Goal: Information Seeking & Learning: Learn about a topic

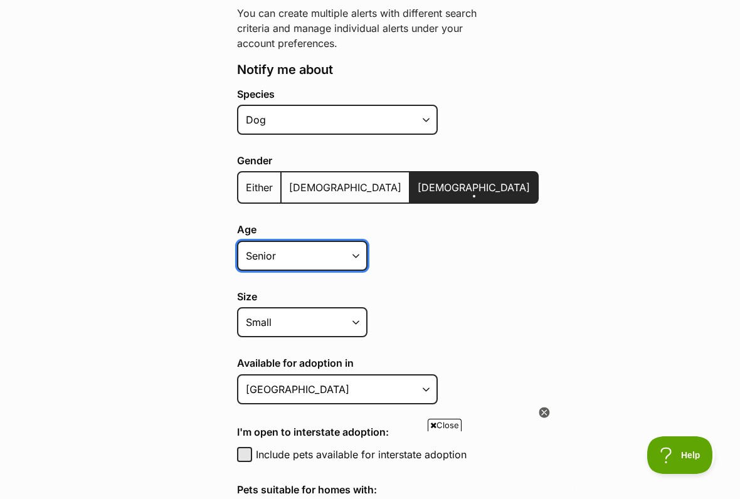
click at [357, 252] on select "Puppy Adult Senior All ages" at bounding box center [302, 256] width 130 height 30
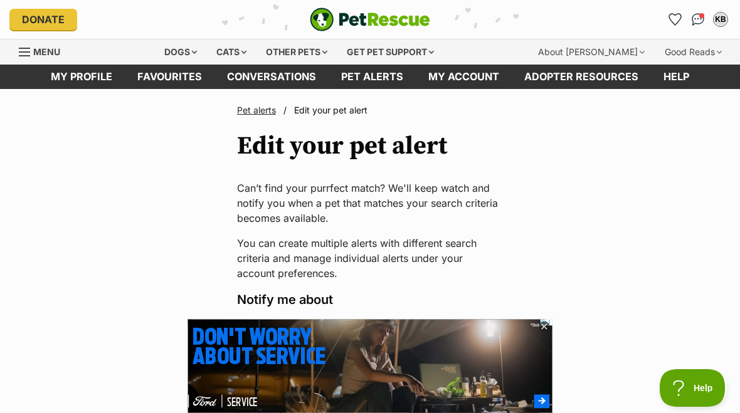
click at [189, 43] on div "Dogs" at bounding box center [180, 51] width 50 height 25
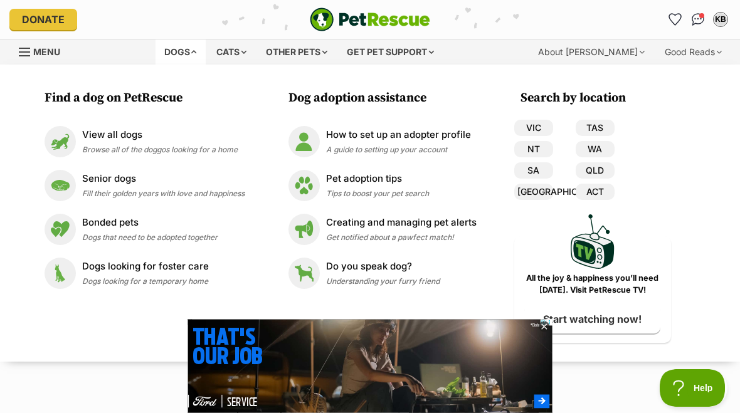
click at [170, 199] on link "Senior dogs Fill their golden years with love and happiness" at bounding box center [145, 185] width 200 height 31
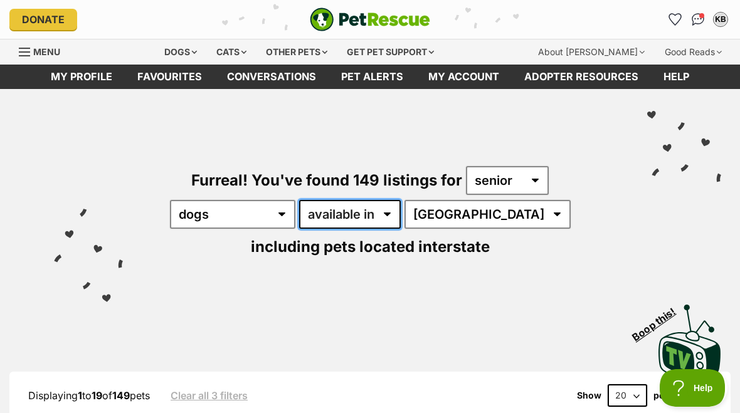
click at [372, 214] on select "available in located in" at bounding box center [350, 214] width 102 height 29
select select "disabled"
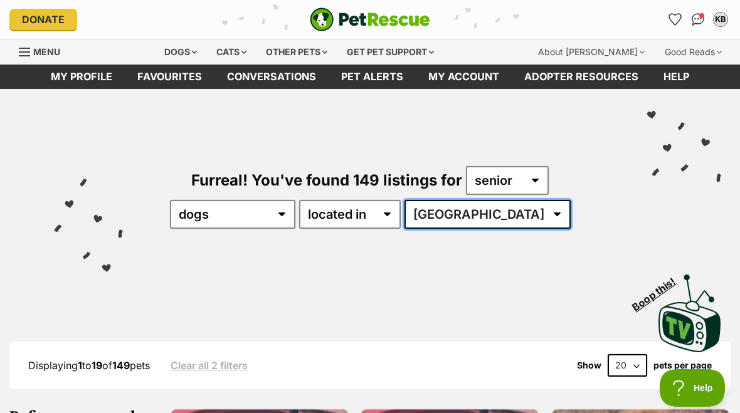
click at [522, 216] on select "Australia NSW QLD SA VIC WA" at bounding box center [487, 214] width 166 height 29
select select "WA"
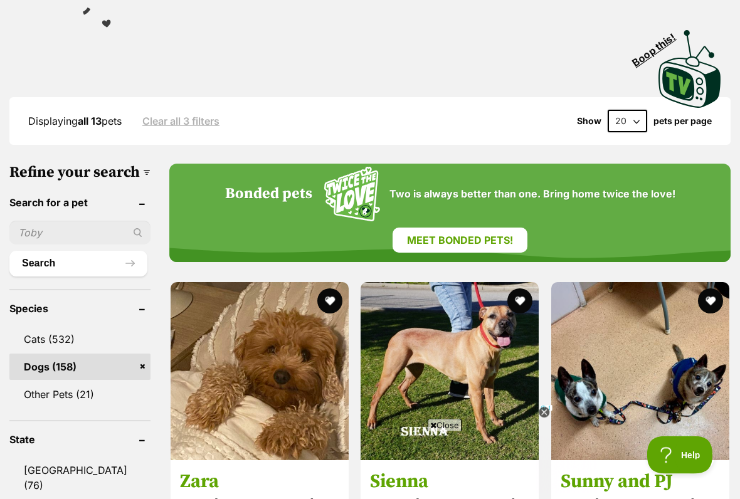
scroll to position [244, 0]
click at [543, 412] on icon at bounding box center [544, 412] width 4 height 4
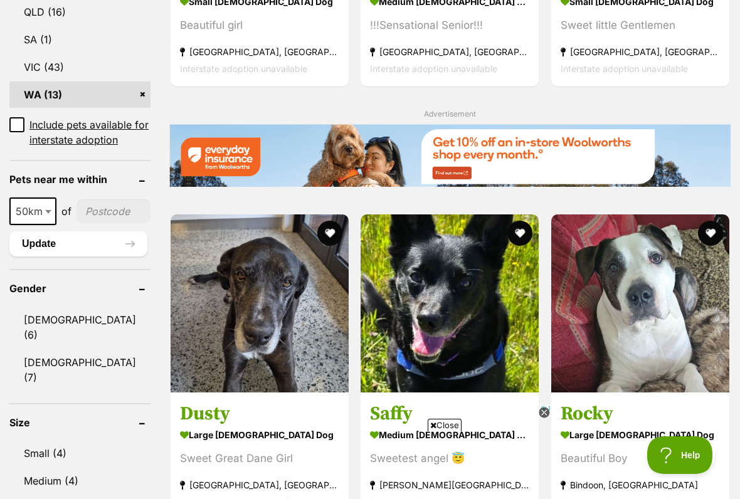
scroll to position [747, 0]
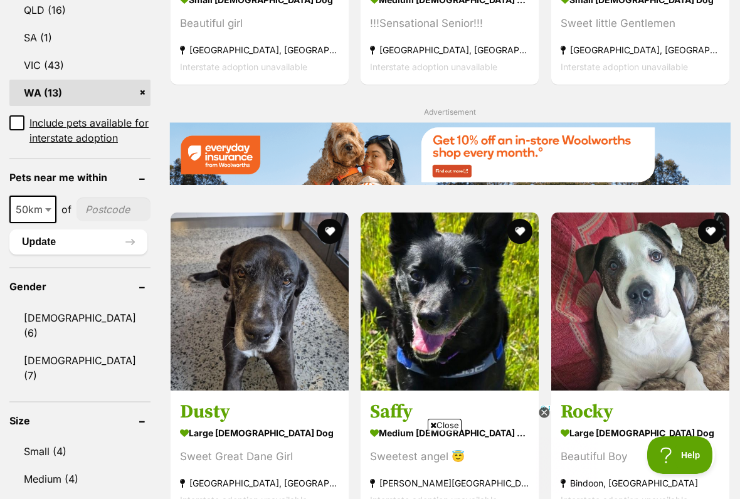
click at [68, 357] on link "Female (7)" at bounding box center [79, 367] width 141 height 41
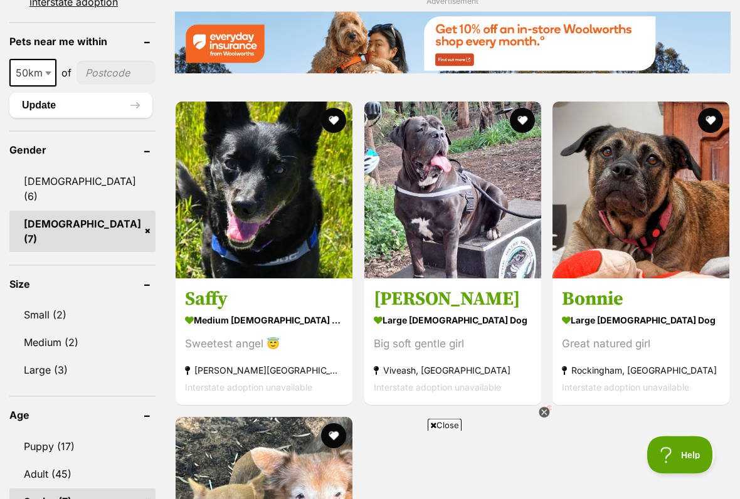
scroll to position [889, 0]
click at [66, 302] on link "Small (2)" at bounding box center [82, 315] width 146 height 26
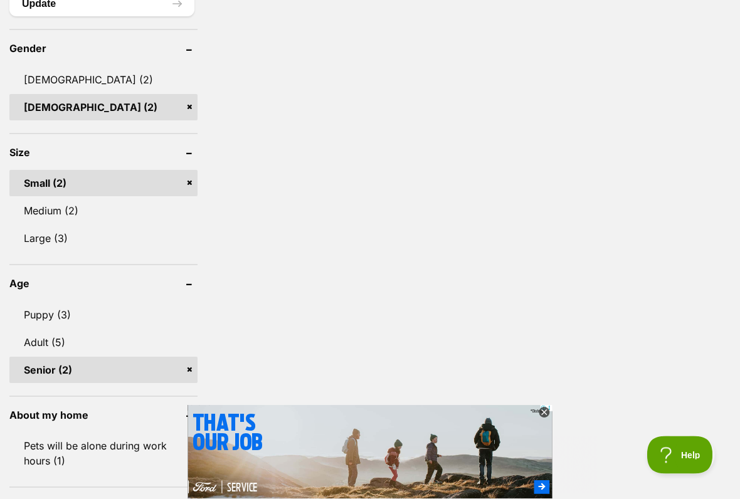
scroll to position [918, 0]
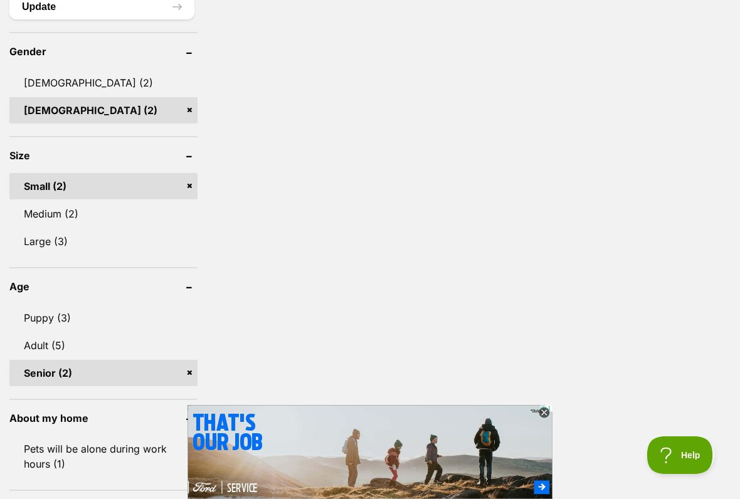
click at [43, 332] on link "Adult (5)" at bounding box center [103, 345] width 188 height 26
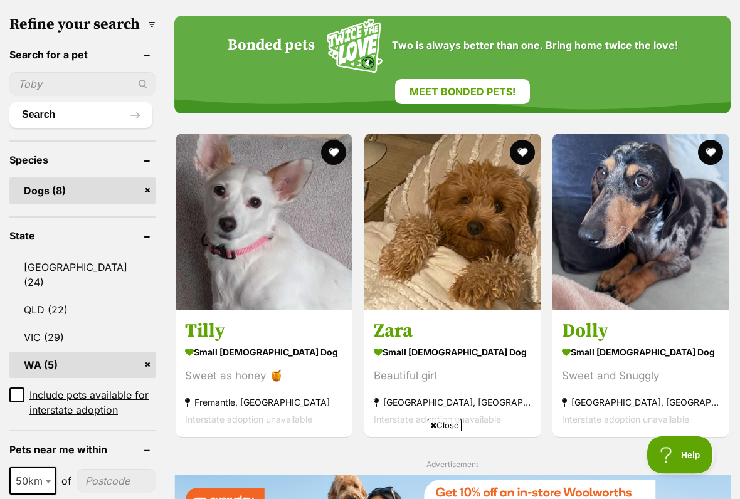
scroll to position [426, 0]
click at [712, 367] on div "Sweet and Snuggly" at bounding box center [641, 375] width 158 height 17
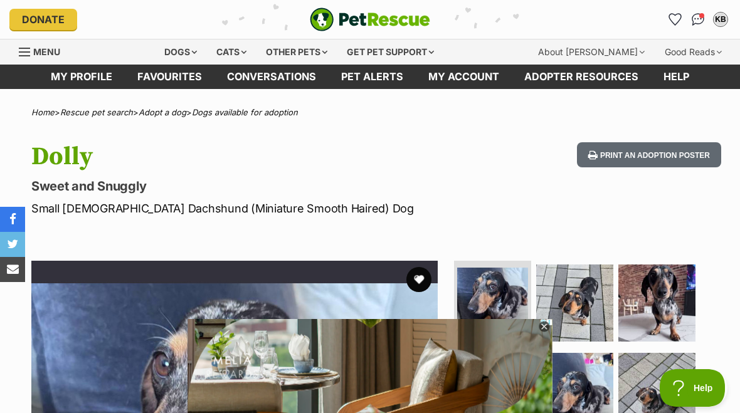
click at [545, 329] on icon at bounding box center [543, 327] width 11 height 11
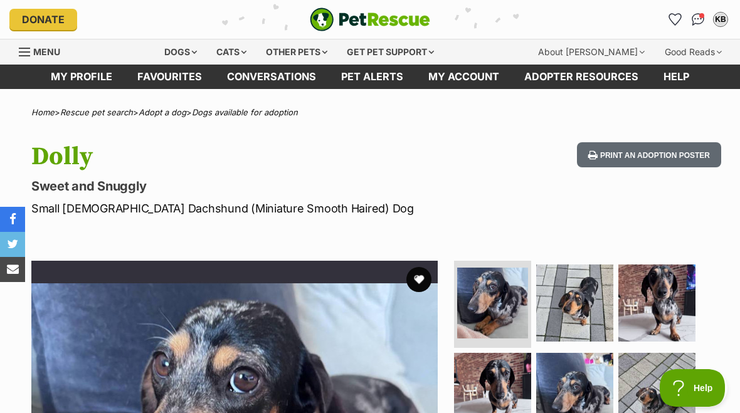
click at [543, 323] on img at bounding box center [574, 303] width 77 height 77
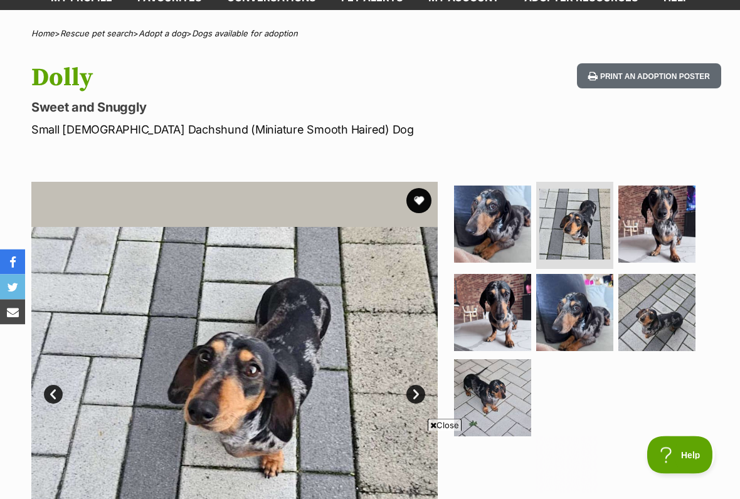
scroll to position [78, 0]
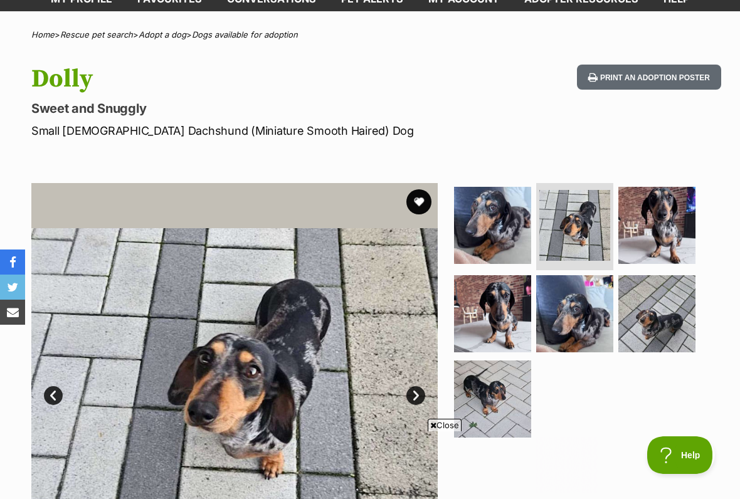
click at [417, 393] on link "Next" at bounding box center [415, 395] width 19 height 19
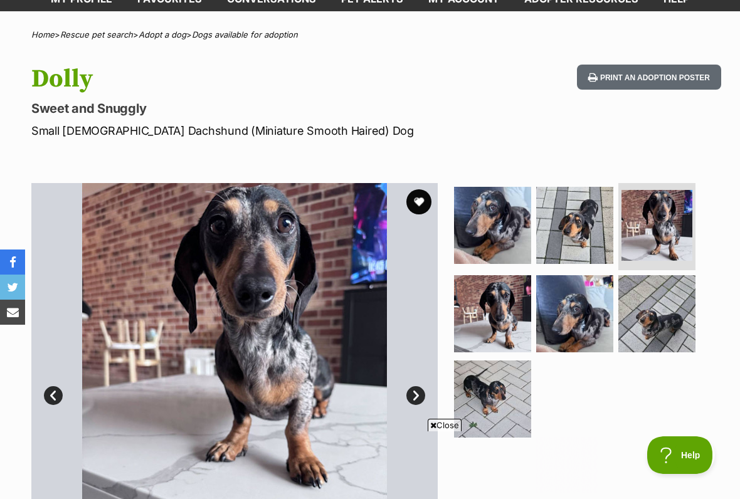
click at [412, 392] on link "Next" at bounding box center [415, 395] width 19 height 19
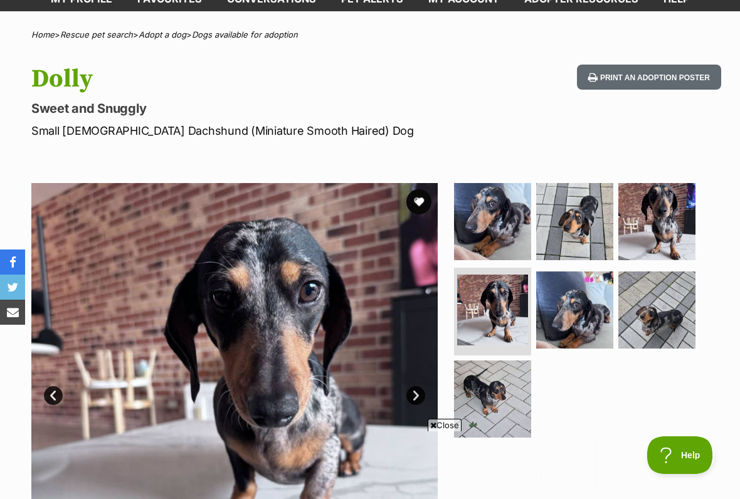
click at [421, 392] on link "Next" at bounding box center [415, 395] width 19 height 19
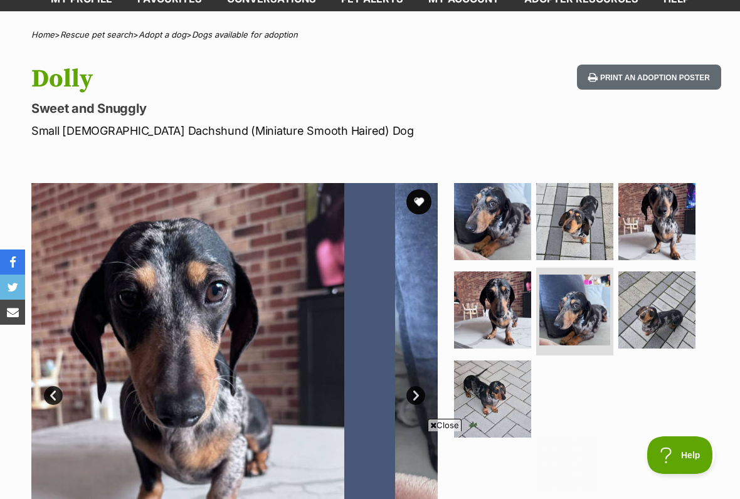
click at [419, 391] on link "Next" at bounding box center [415, 395] width 19 height 19
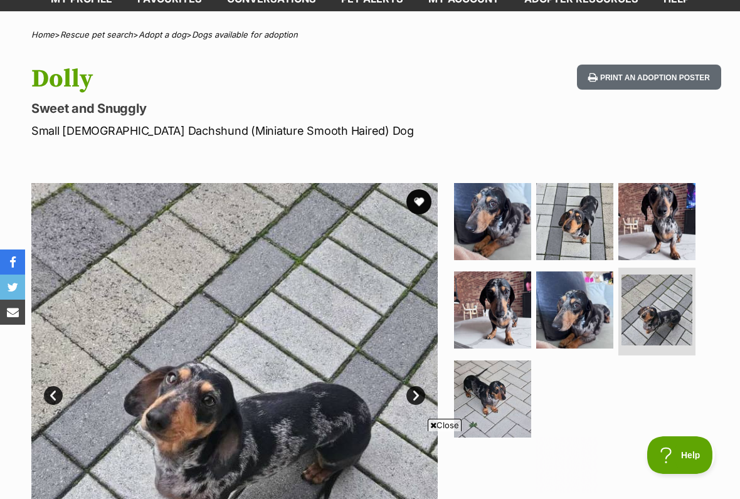
click at [419, 394] on link "Next" at bounding box center [415, 395] width 19 height 19
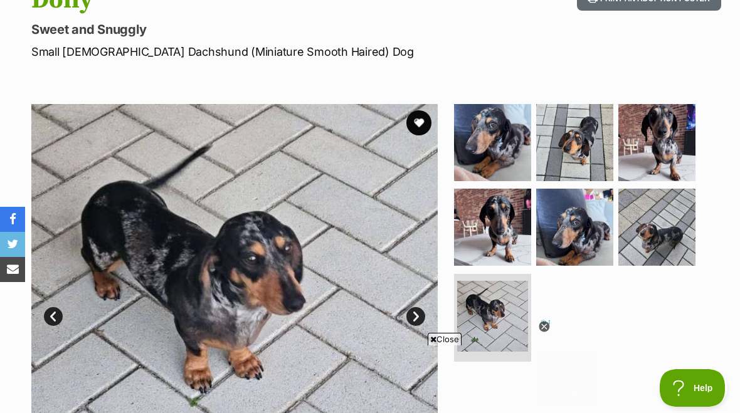
scroll to position [156, 0]
click at [543, 328] on icon at bounding box center [544, 326] width 4 height 4
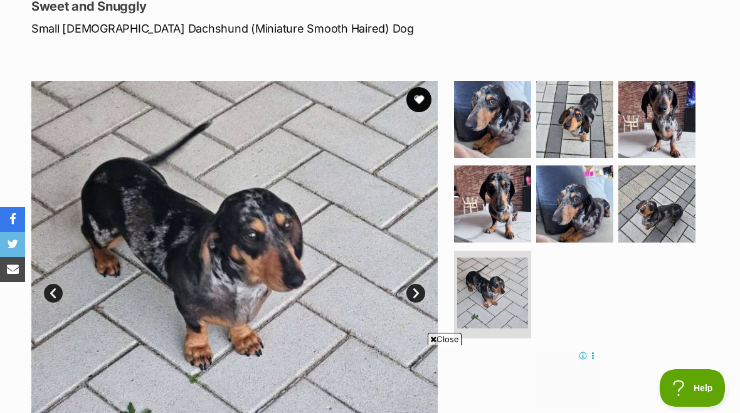
scroll to position [174, 0]
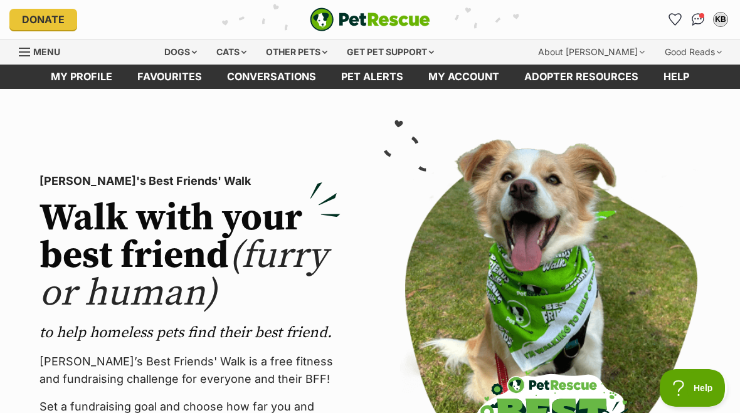
click at [246, 46] on div "Cats" at bounding box center [231, 51] width 48 height 25
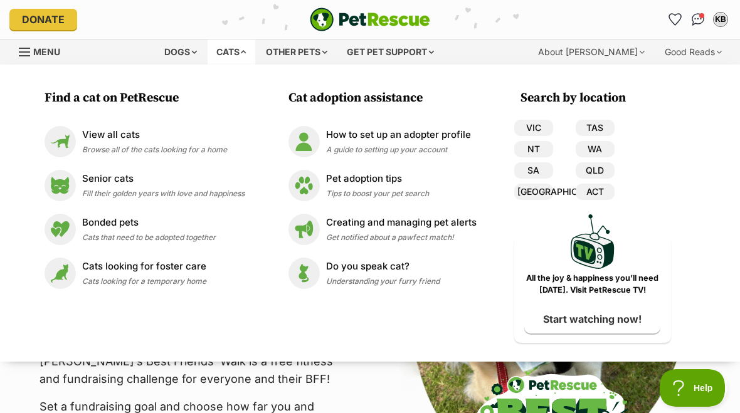
click at [132, 177] on p "Senior cats" at bounding box center [163, 179] width 162 height 14
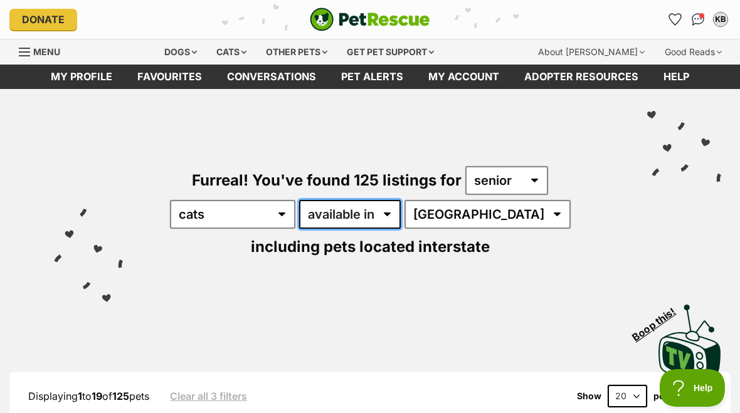
click at [365, 209] on select "available in located in" at bounding box center [350, 214] width 102 height 29
select select "disabled"
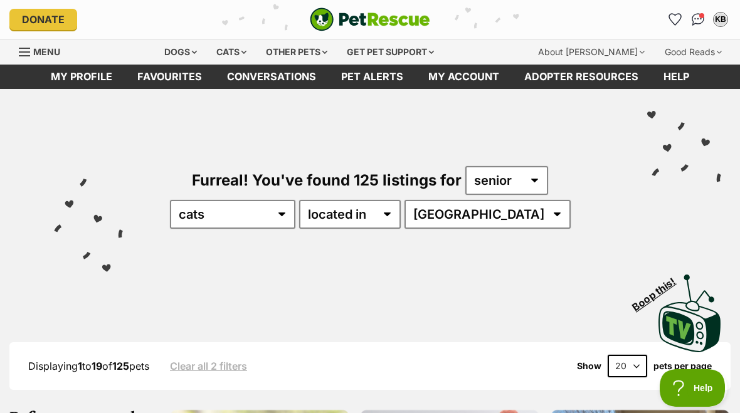
select select "WA"
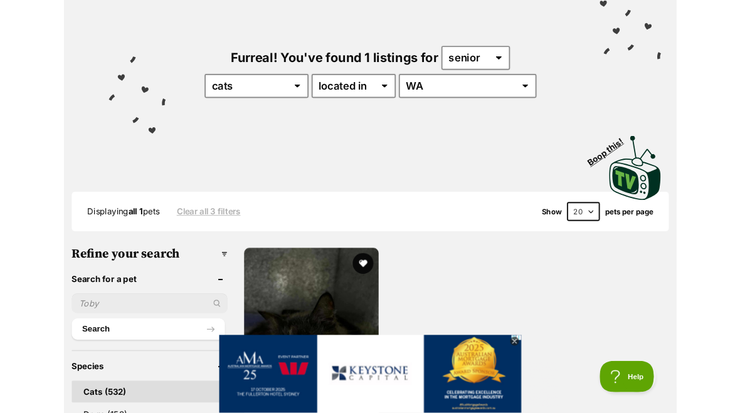
scroll to position [109, 0]
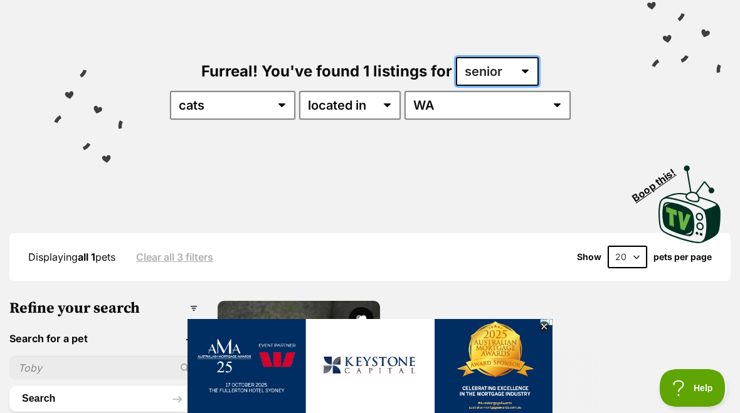
click at [525, 70] on select "any age kitten adult senior" at bounding box center [497, 71] width 83 height 29
select select "cat"
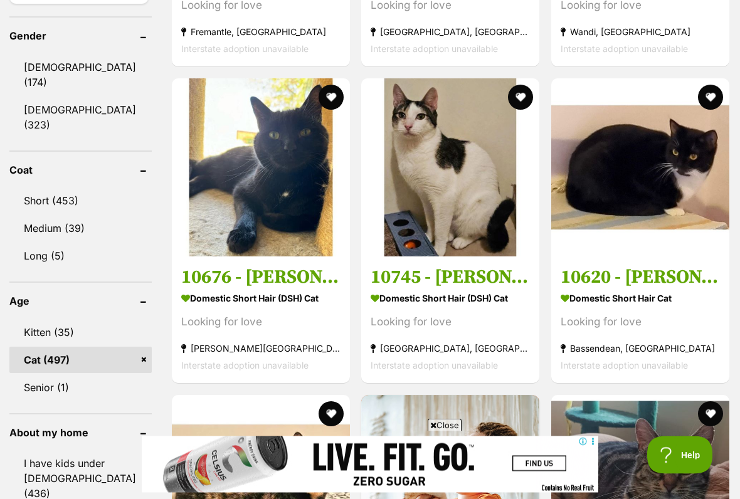
scroll to position [1081, 0]
click at [76, 115] on link "Female (323)" at bounding box center [80, 117] width 142 height 41
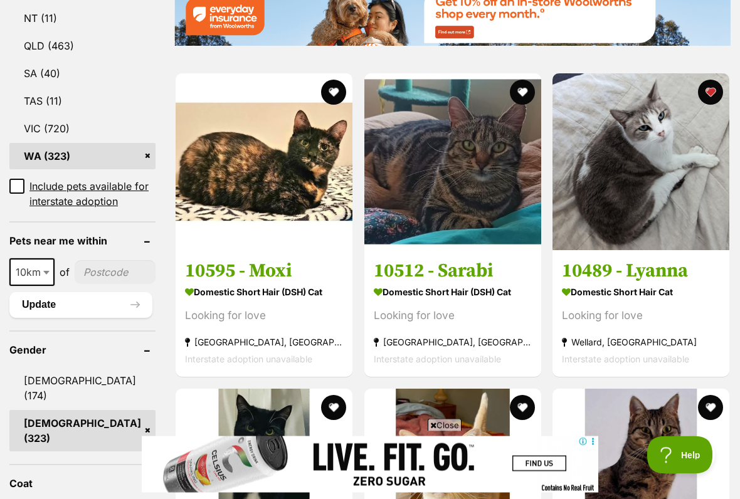
scroll to position [809, 0]
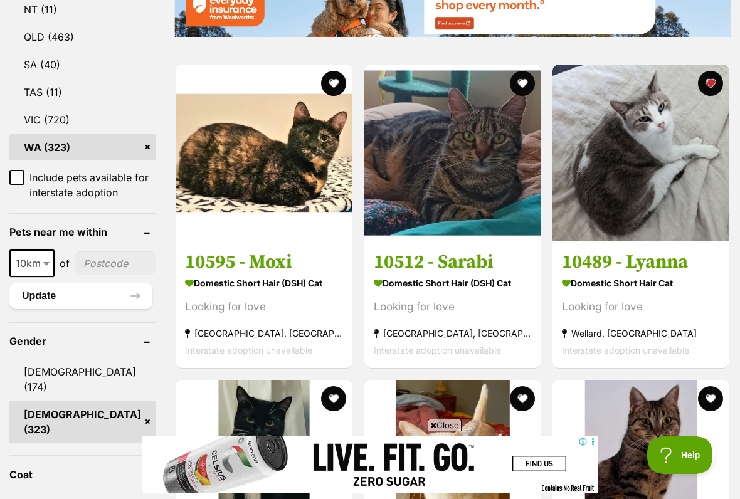
click at [32, 254] on span "10km" at bounding box center [32, 263] width 43 height 18
select select "50"
click at [93, 283] on button "Update" at bounding box center [80, 295] width 143 height 25
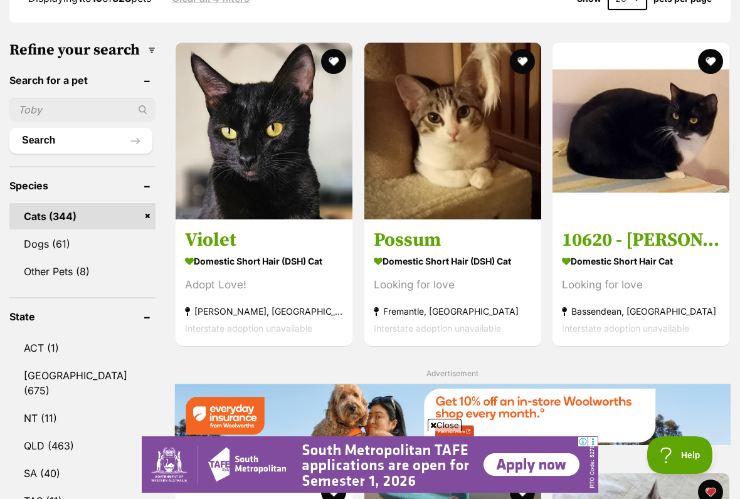
scroll to position [389, 0]
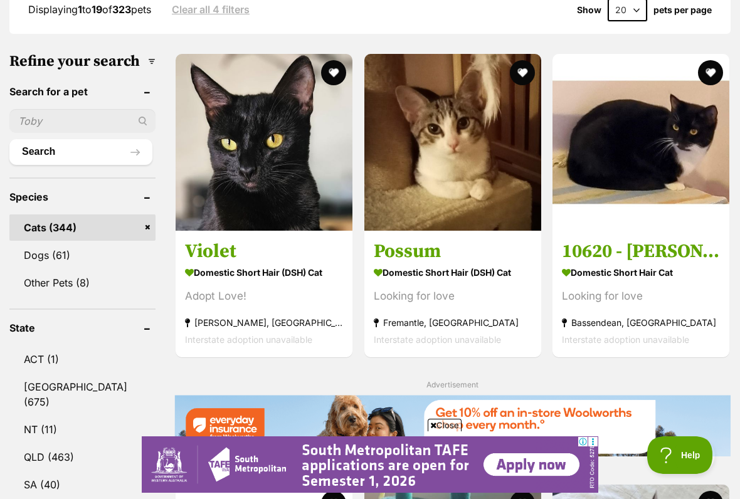
click at [486, 161] on img at bounding box center [452, 142] width 177 height 177
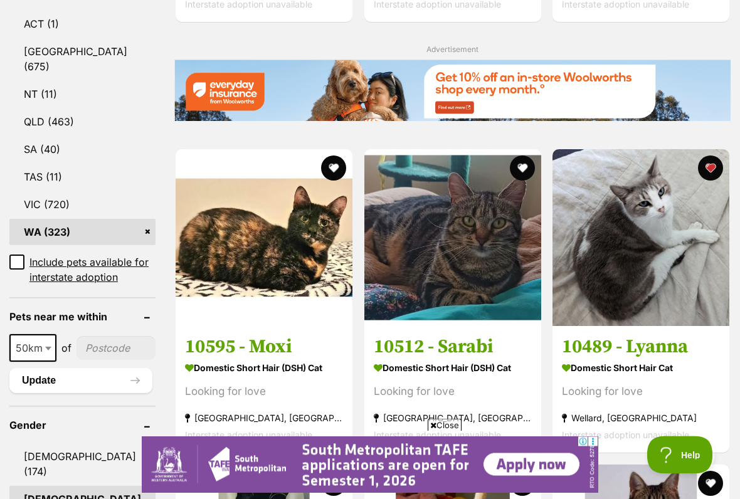
scroll to position [725, 0]
click at [39, 339] on span "50km" at bounding box center [33, 348] width 45 height 18
select select "25"
click at [63, 368] on button "Update" at bounding box center [80, 380] width 143 height 25
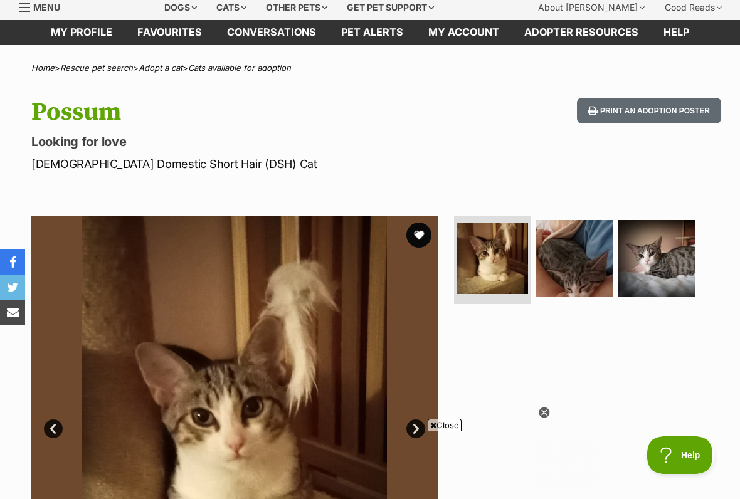
click at [676, 266] on img at bounding box center [656, 258] width 77 height 77
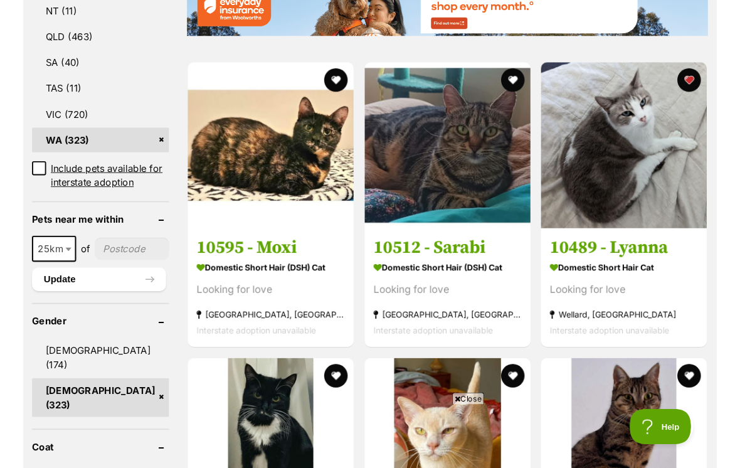
scroll to position [810, 0]
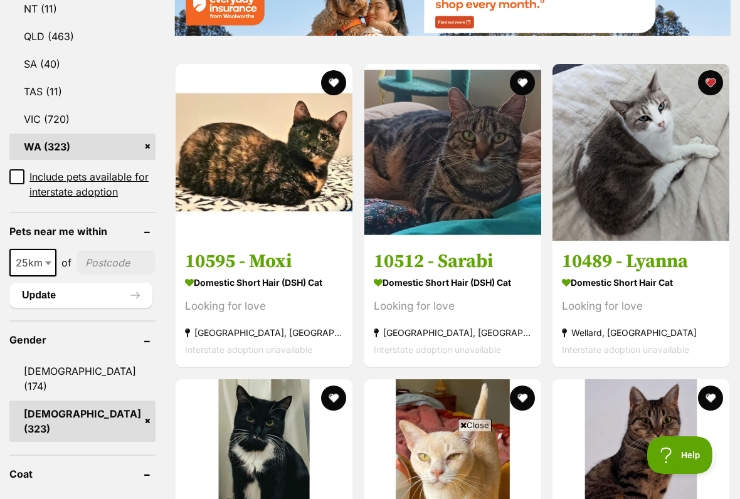
click at [101, 251] on input"] "postcode" at bounding box center [115, 263] width 79 height 24
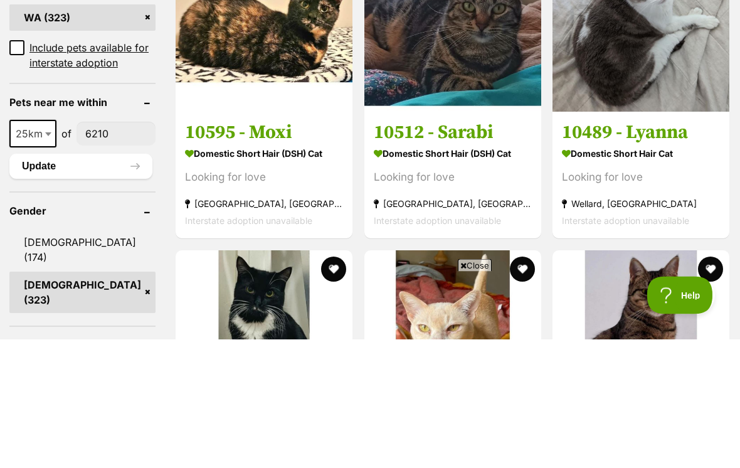
type input"] "6210"
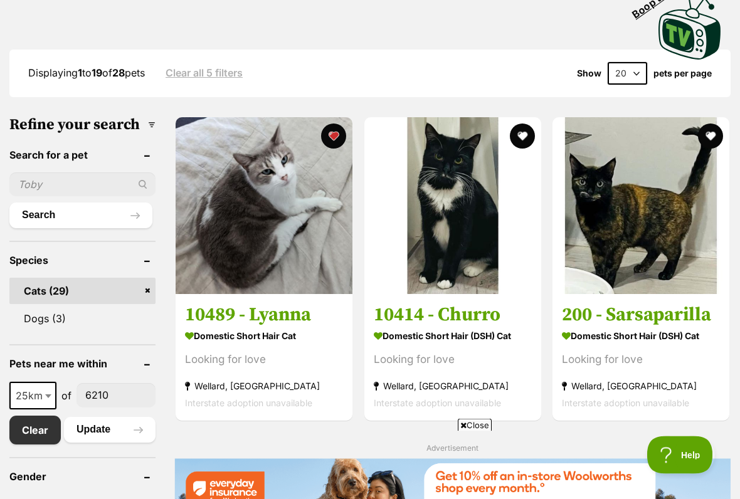
scroll to position [292, 0]
click at [235, 254] on img at bounding box center [264, 205] width 177 height 177
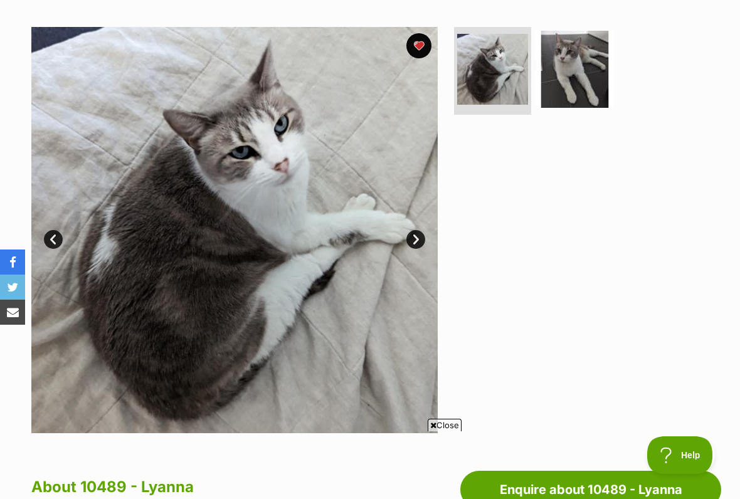
click at [584, 81] on img at bounding box center [574, 69] width 77 height 77
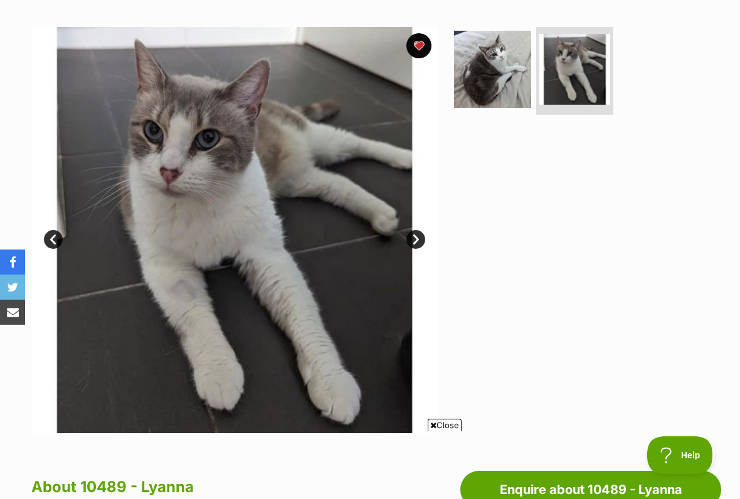
click at [486, 76] on img at bounding box center [492, 69] width 77 height 77
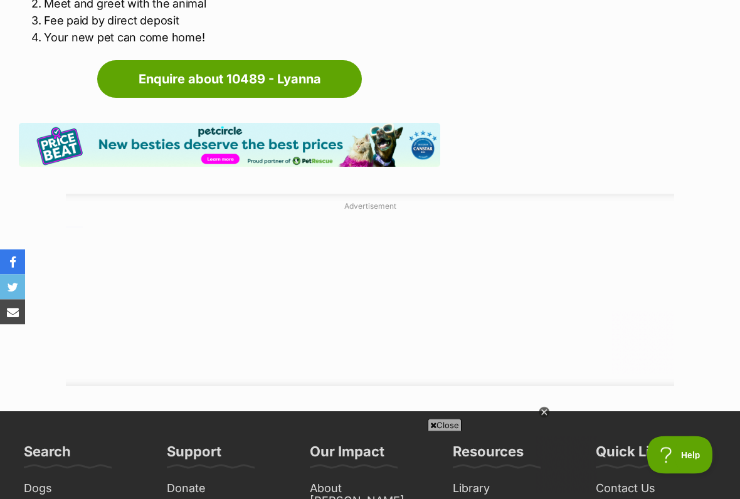
scroll to position [1775, 0]
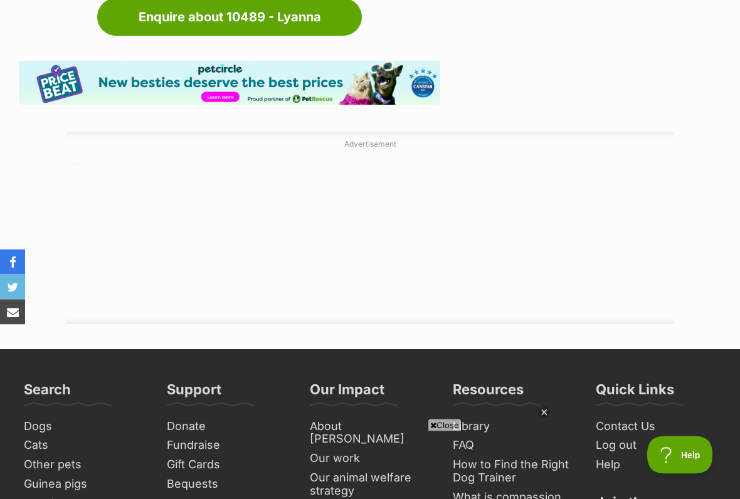
scroll to position [1836, 0]
click at [545, 412] on icon at bounding box center [544, 412] width 4 height 4
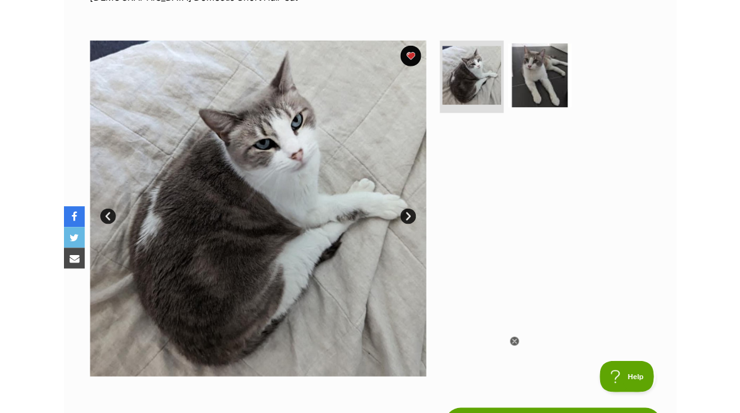
scroll to position [0, 0]
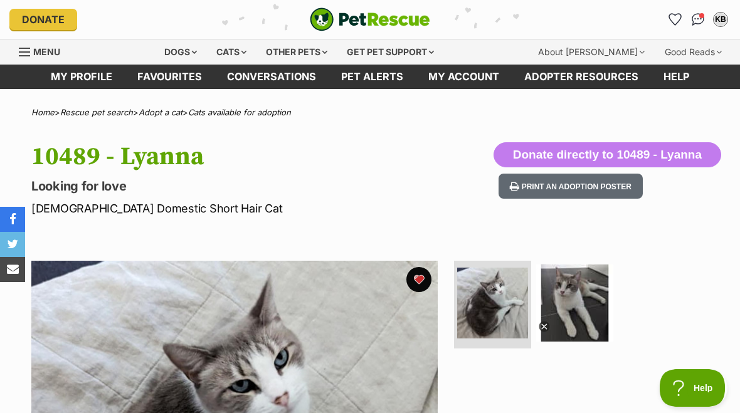
click at [189, 53] on div "Dogs" at bounding box center [180, 51] width 50 height 25
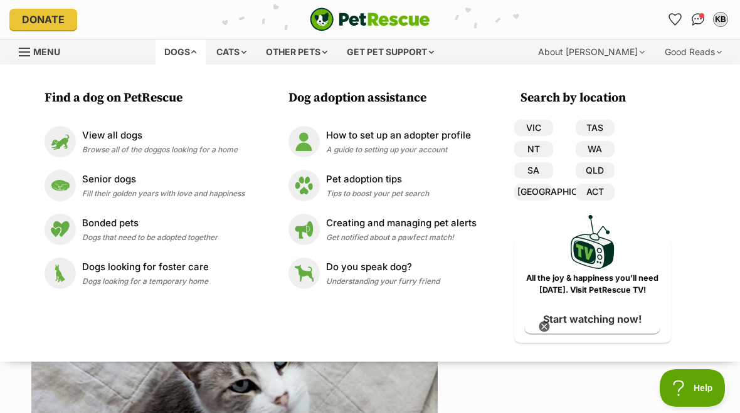
click at [144, 137] on p "View all dogs" at bounding box center [159, 136] width 155 height 14
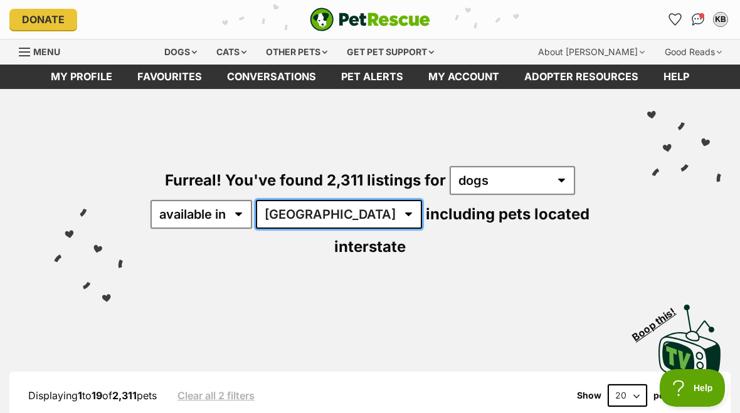
click at [332, 211] on select "Australia ACT NSW NT QLD SA TAS VIC WA" at bounding box center [339, 214] width 166 height 29
select select "WA"
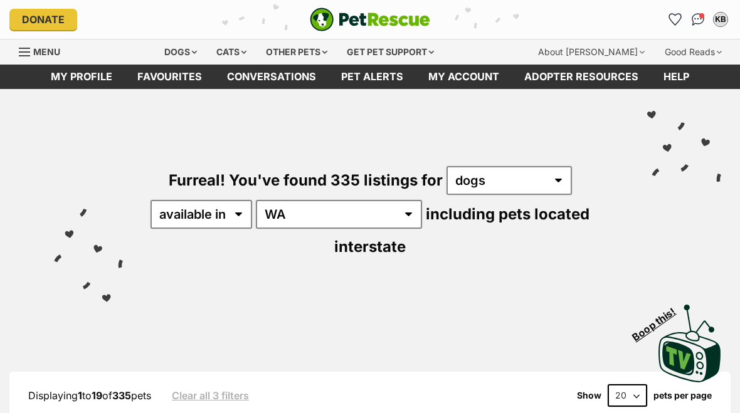
select select "disabled"
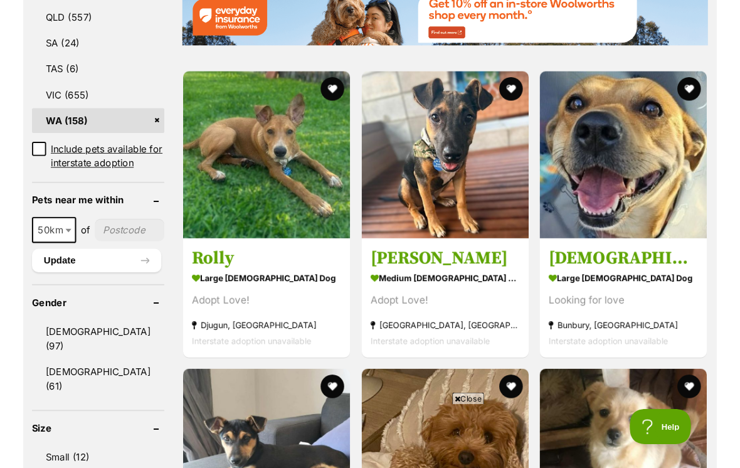
scroll to position [767, 0]
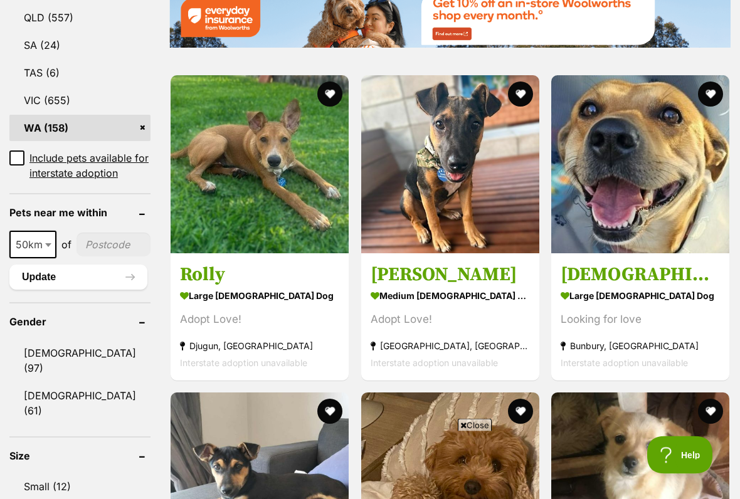
click at [103, 257] on input"] "postcode" at bounding box center [113, 245] width 74 height 24
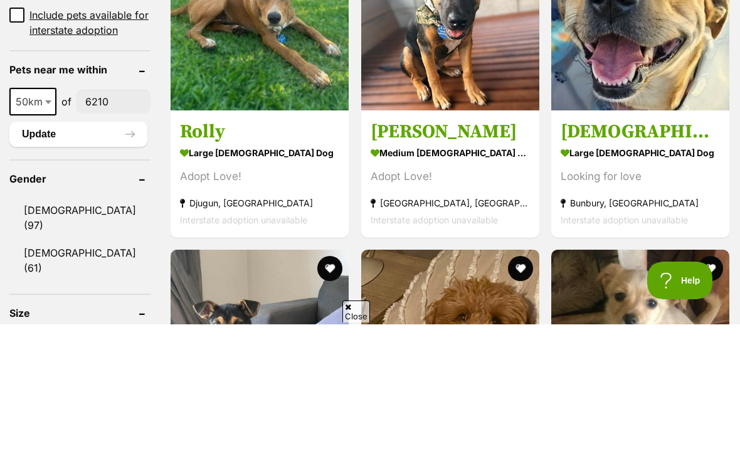
type input"] "6210"
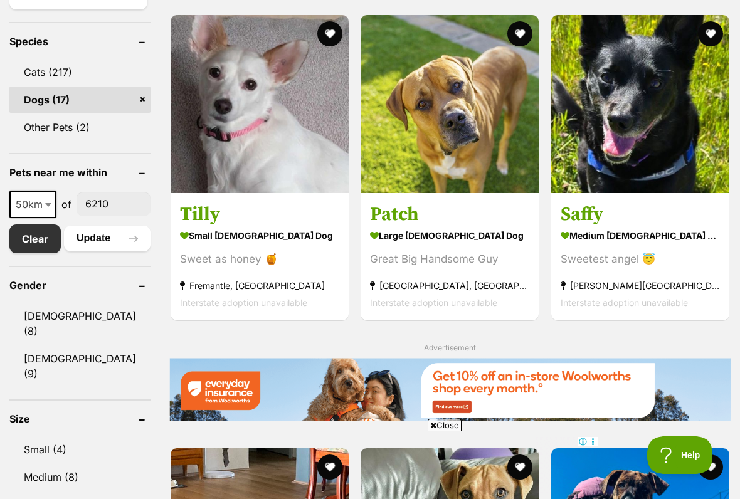
scroll to position [510, 0]
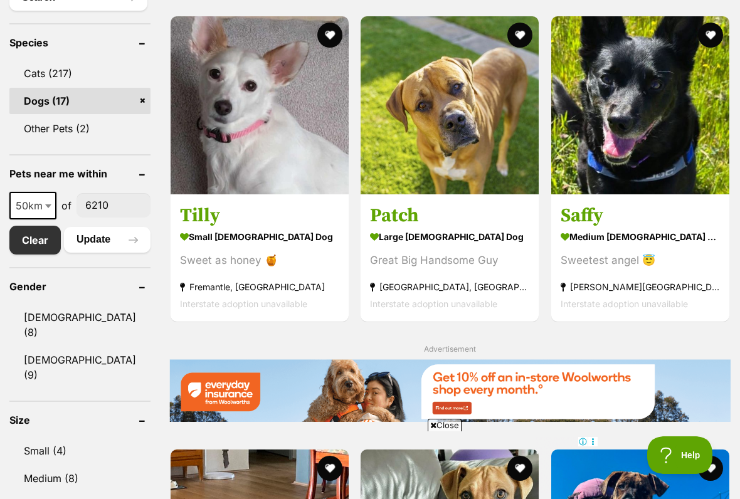
click at [648, 139] on img at bounding box center [640, 105] width 178 height 178
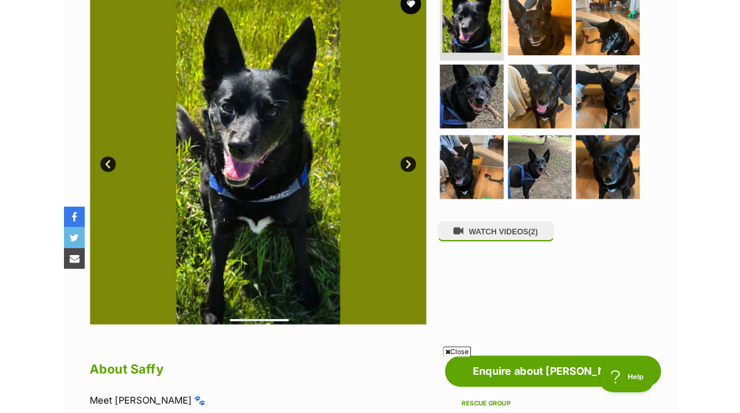
scroll to position [268, 0]
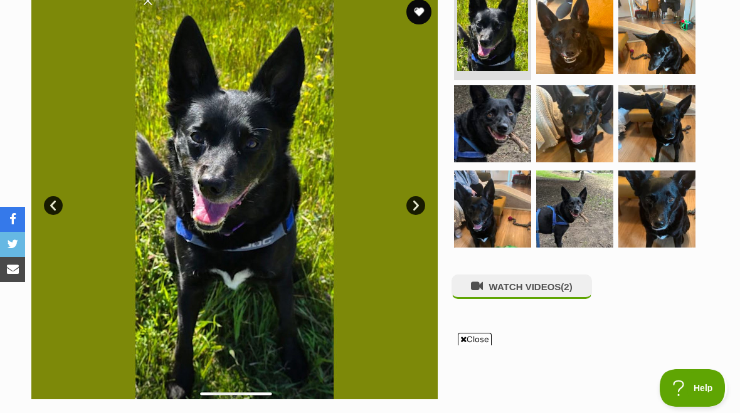
click at [581, 46] on img at bounding box center [574, 35] width 77 height 77
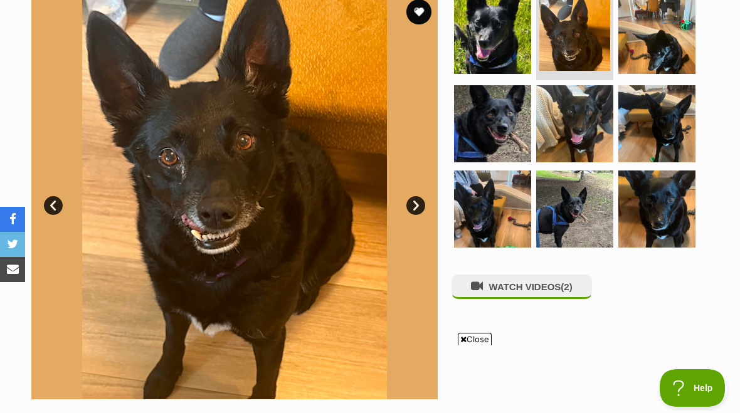
click at [670, 36] on img at bounding box center [656, 35] width 77 height 77
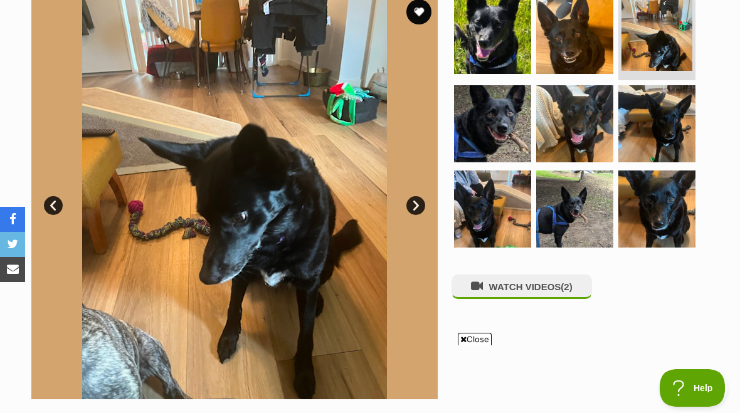
click at [575, 218] on img at bounding box center [574, 209] width 77 height 77
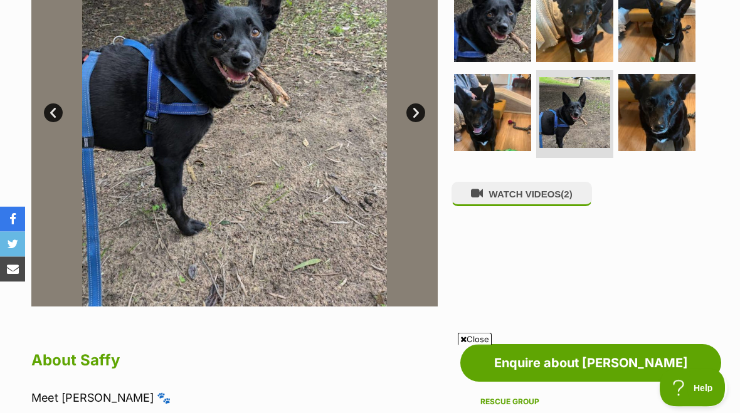
scroll to position [364, 0]
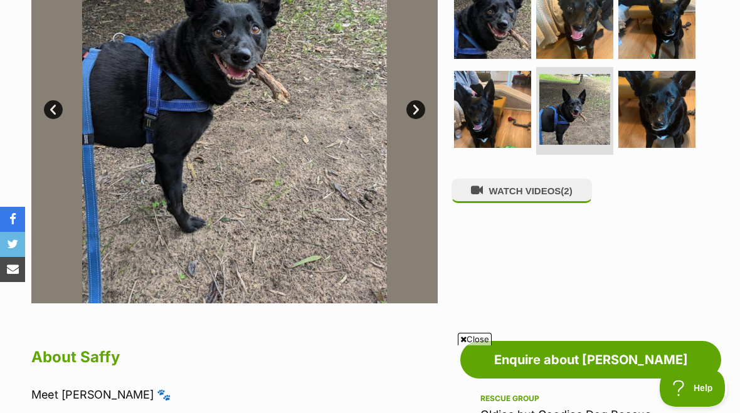
click at [550, 186] on button "WATCH VIDEOS (2)" at bounding box center [521, 191] width 140 height 24
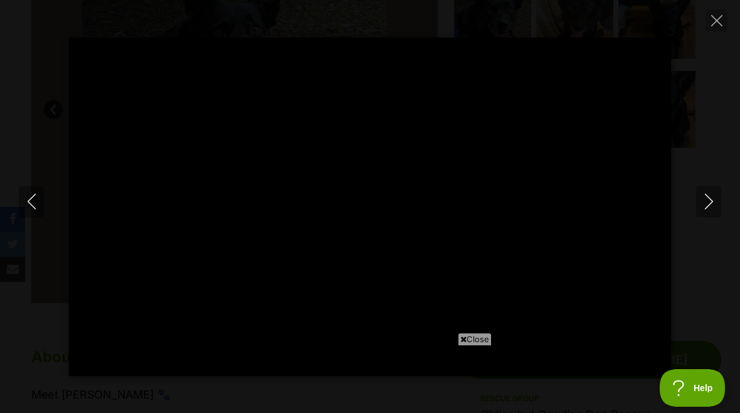
type input "100"
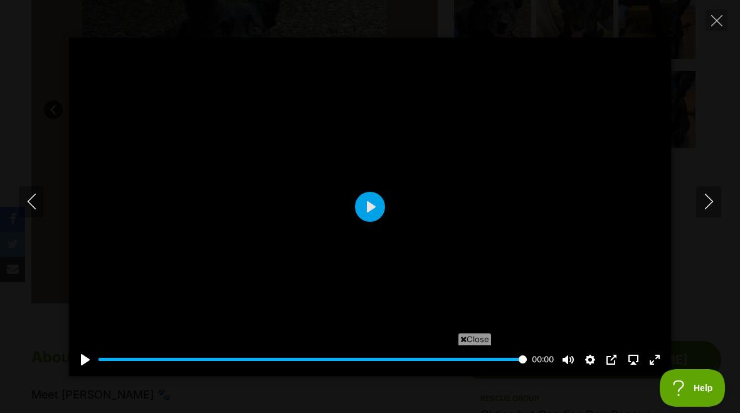
click at [713, 211] on button "Next" at bounding box center [708, 201] width 25 height 31
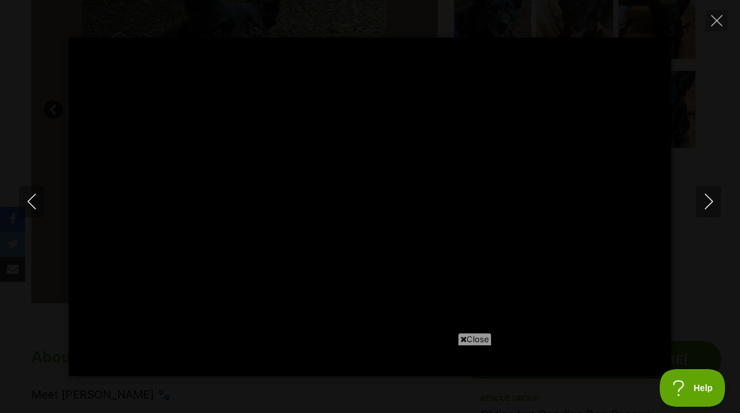
type input "100"
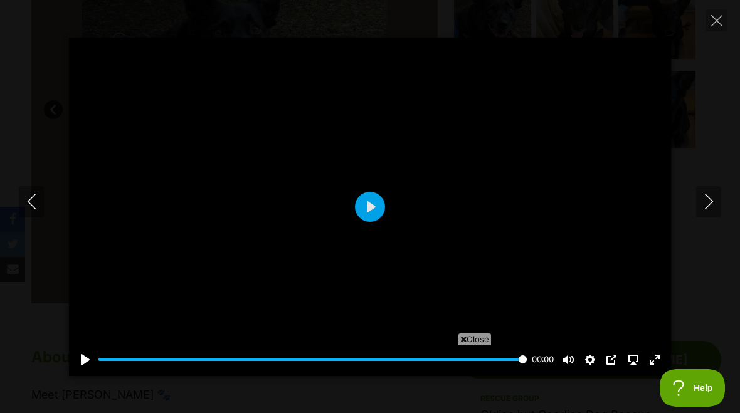
click at [708, 205] on icon "Next" at bounding box center [709, 202] width 16 height 16
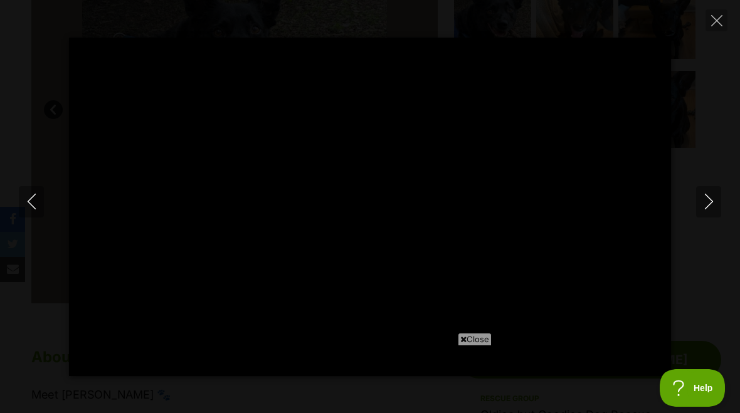
click at [706, 260] on div "Pause Play % buffered 00:00 -00:25 Unmute Mute Disable captions Enable captions…" at bounding box center [370, 207] width 740 height 338
type input "8.62"
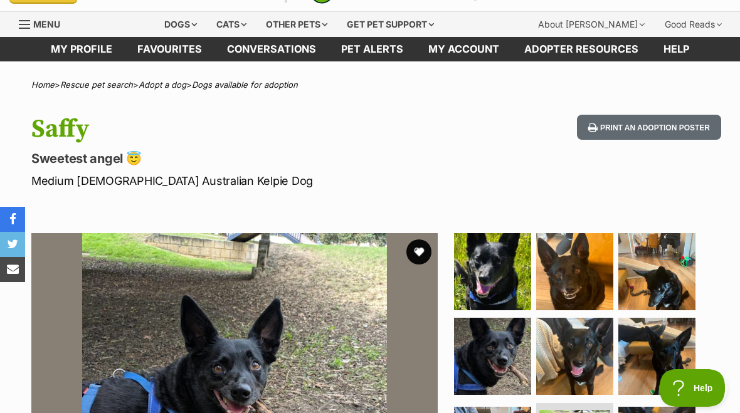
scroll to position [14, 0]
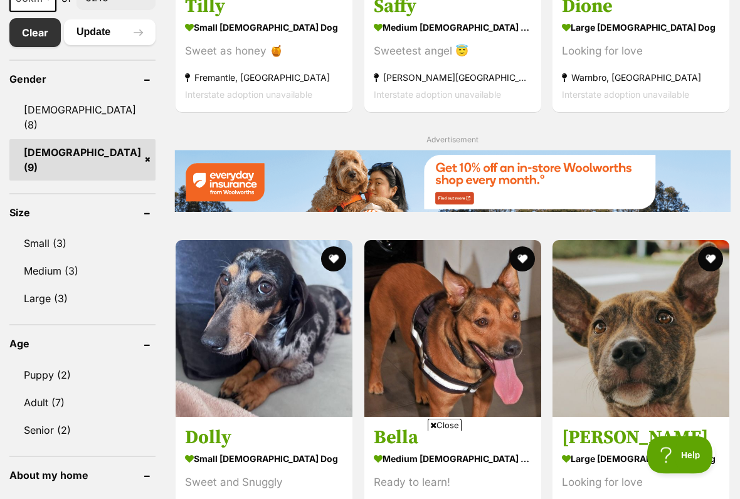
scroll to position [717, 0]
click at [68, 218] on ul "Small (3) Medium (3) Large (3)" at bounding box center [82, 264] width 146 height 93
click at [54, 230] on link "Small (3)" at bounding box center [82, 243] width 146 height 26
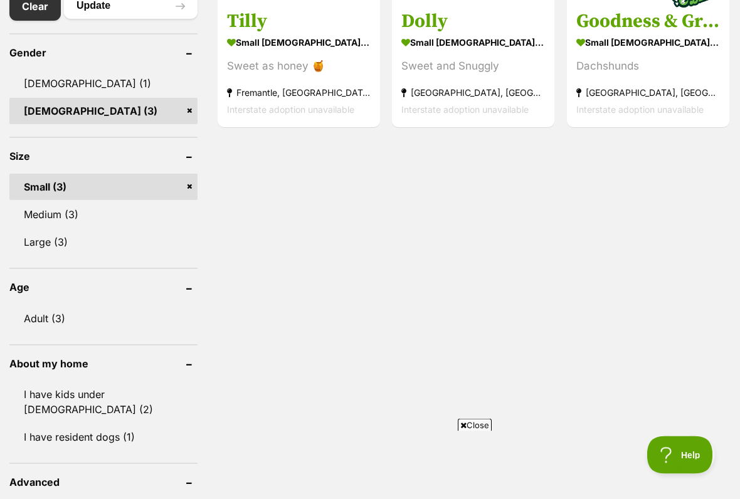
scroll to position [688, 0]
click at [46, 209] on link "Medium (3)" at bounding box center [103, 214] width 188 height 26
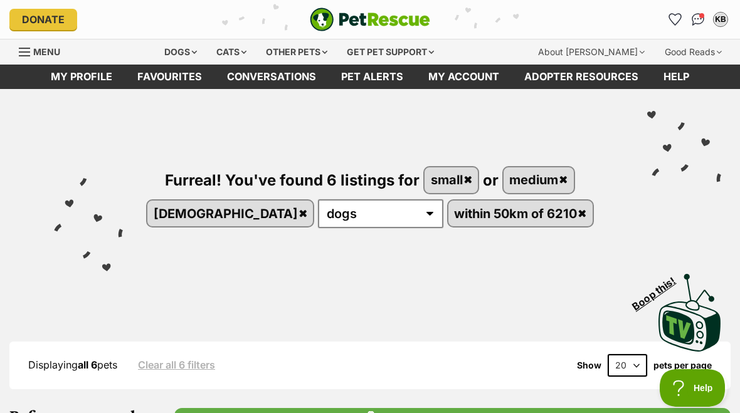
click at [326, 48] on div "Other pets" at bounding box center [296, 51] width 79 height 25
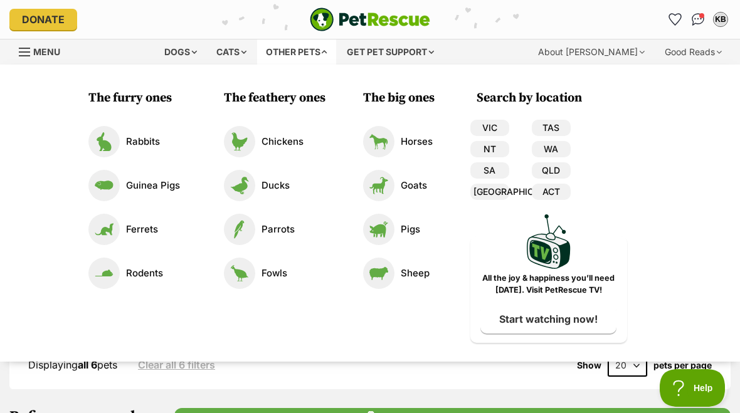
click at [552, 143] on link "WA" at bounding box center [551, 149] width 39 height 16
